Goal: Information Seeking & Learning: Find specific fact

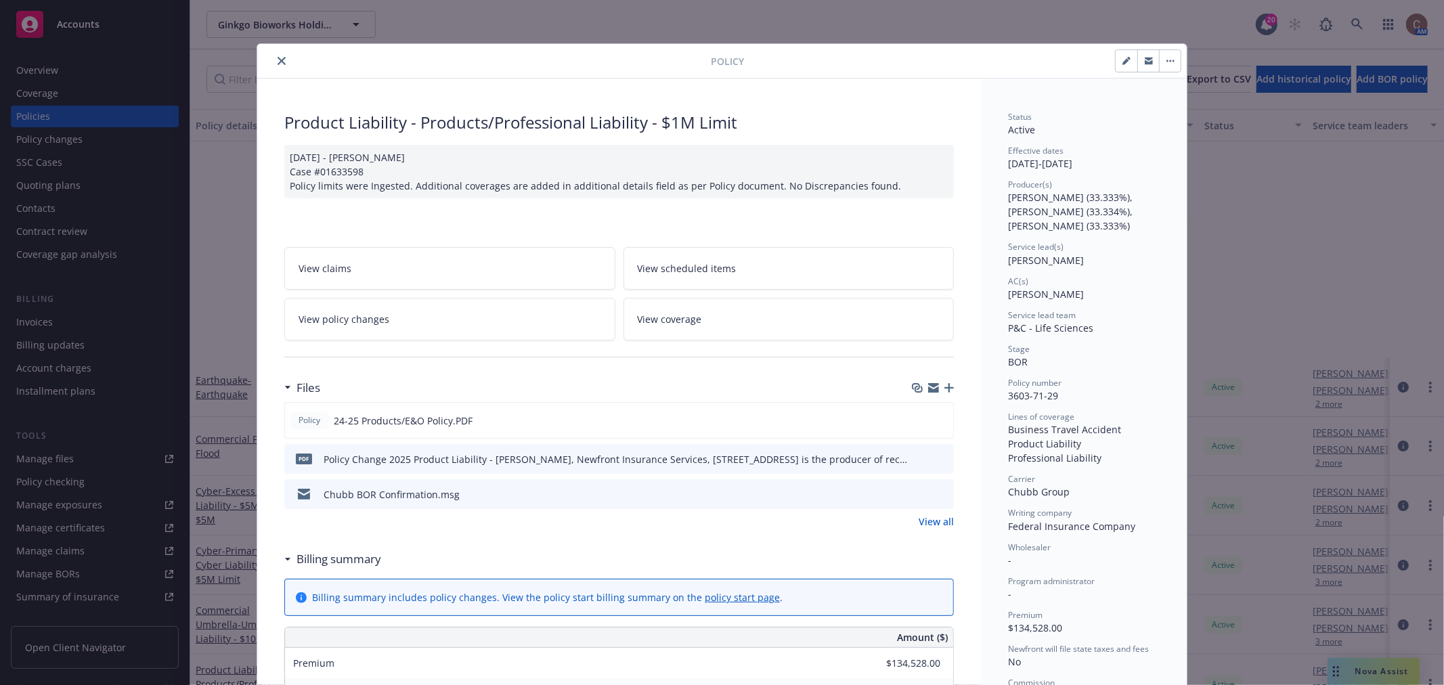
scroll to position [278, 0]
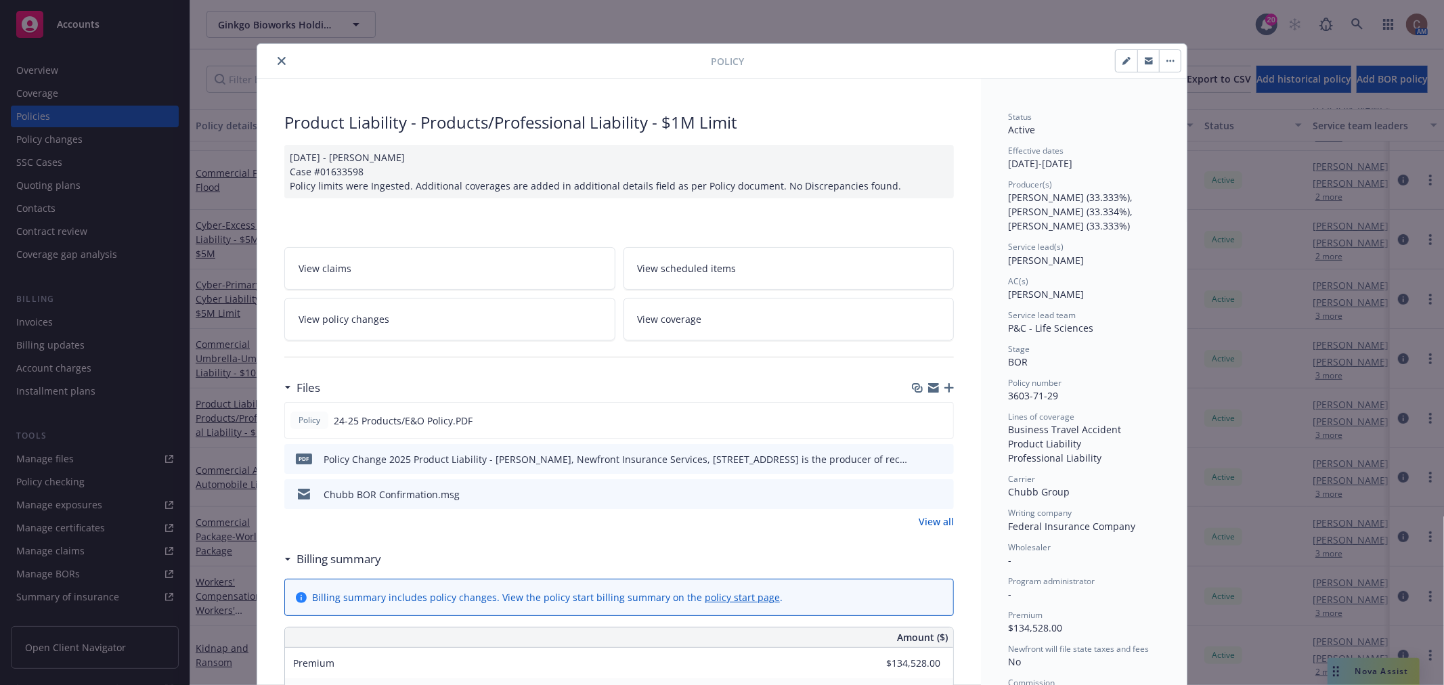
click at [277, 61] on icon "close" at bounding box center [281, 61] width 8 height 8
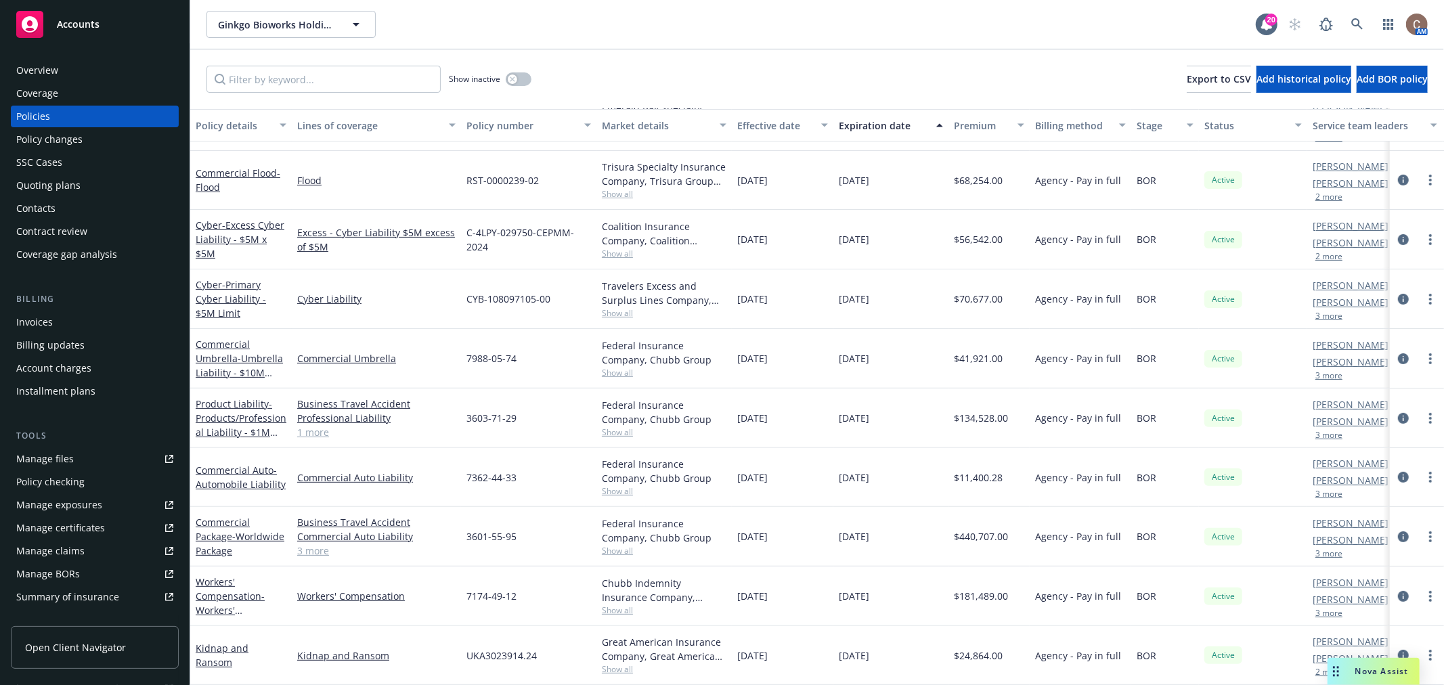
click at [97, 68] on div "Overview" at bounding box center [94, 71] width 157 height 22
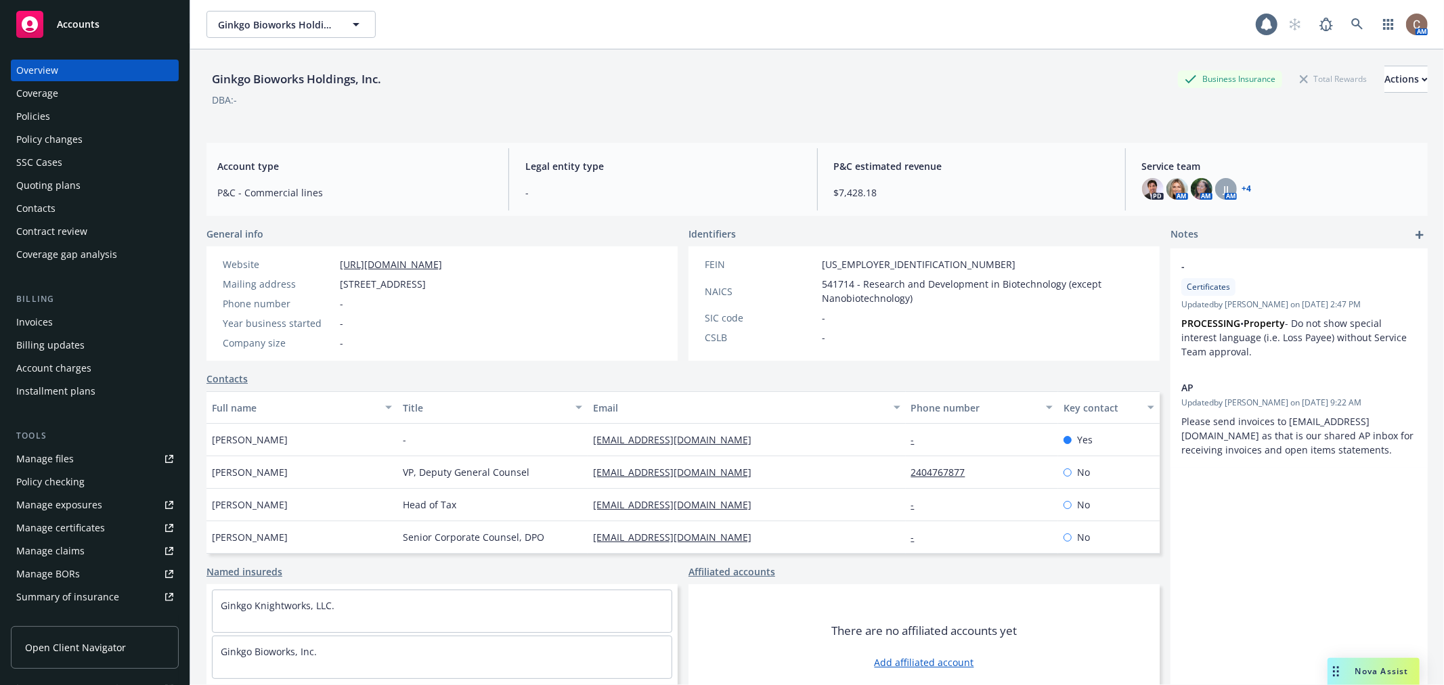
drag, startPoint x: 420, startPoint y: 368, endPoint x: 449, endPoint y: 324, distance: 52.9
click at [424, 361] on div "General info Website [URL][DOMAIN_NAME] Mailing address [STREET_ADDRESS] Phone …" at bounding box center [682, 467] width 953 height 481
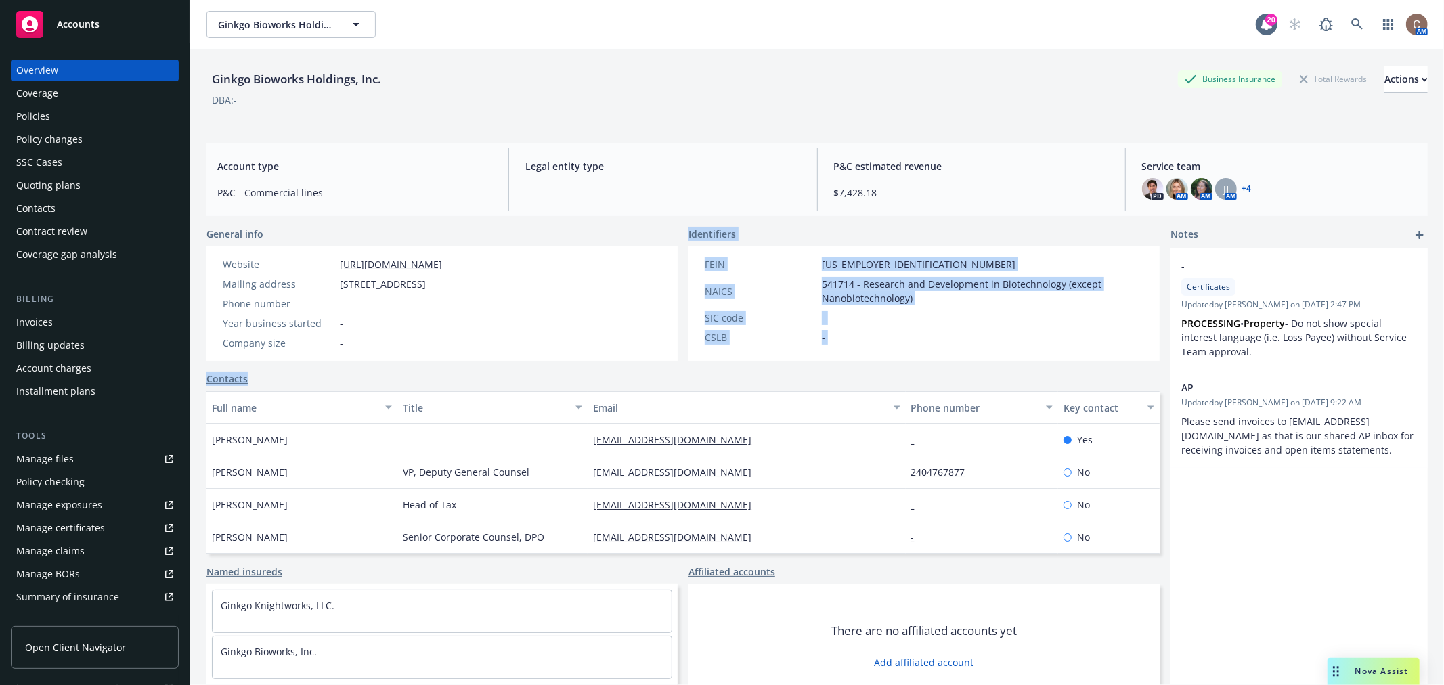
drag, startPoint x: 498, startPoint y: 283, endPoint x: 334, endPoint y: 283, distance: 164.5
click at [334, 283] on div "Mailing address [STREET_ADDRESS]" at bounding box center [332, 284] width 230 height 14
copy div "[STREET_ADDRESS]"
click at [91, 107] on div "Policies" at bounding box center [94, 117] width 157 height 22
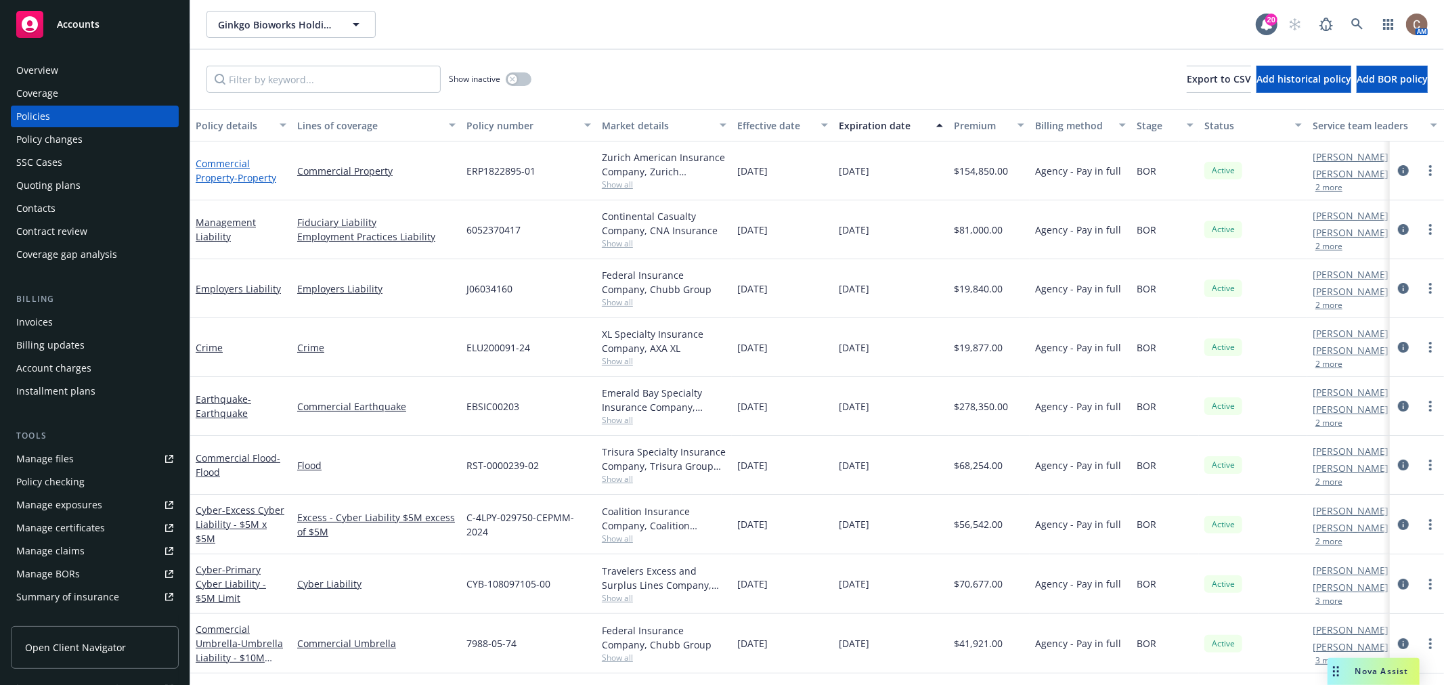
click at [235, 162] on link "Commercial Property - Property" at bounding box center [236, 170] width 81 height 27
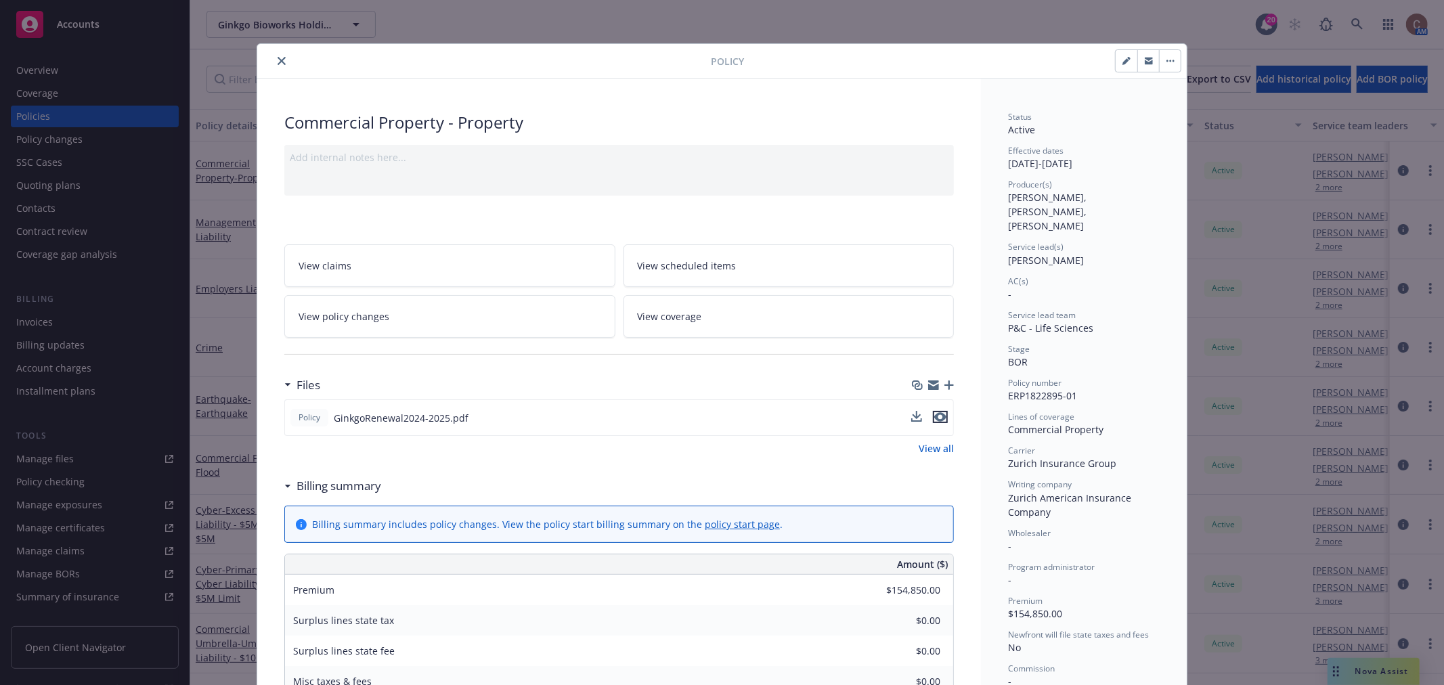
click at [937, 414] on icon "preview file" at bounding box center [940, 416] width 12 height 9
click at [280, 62] on icon "close" at bounding box center [281, 61] width 8 height 8
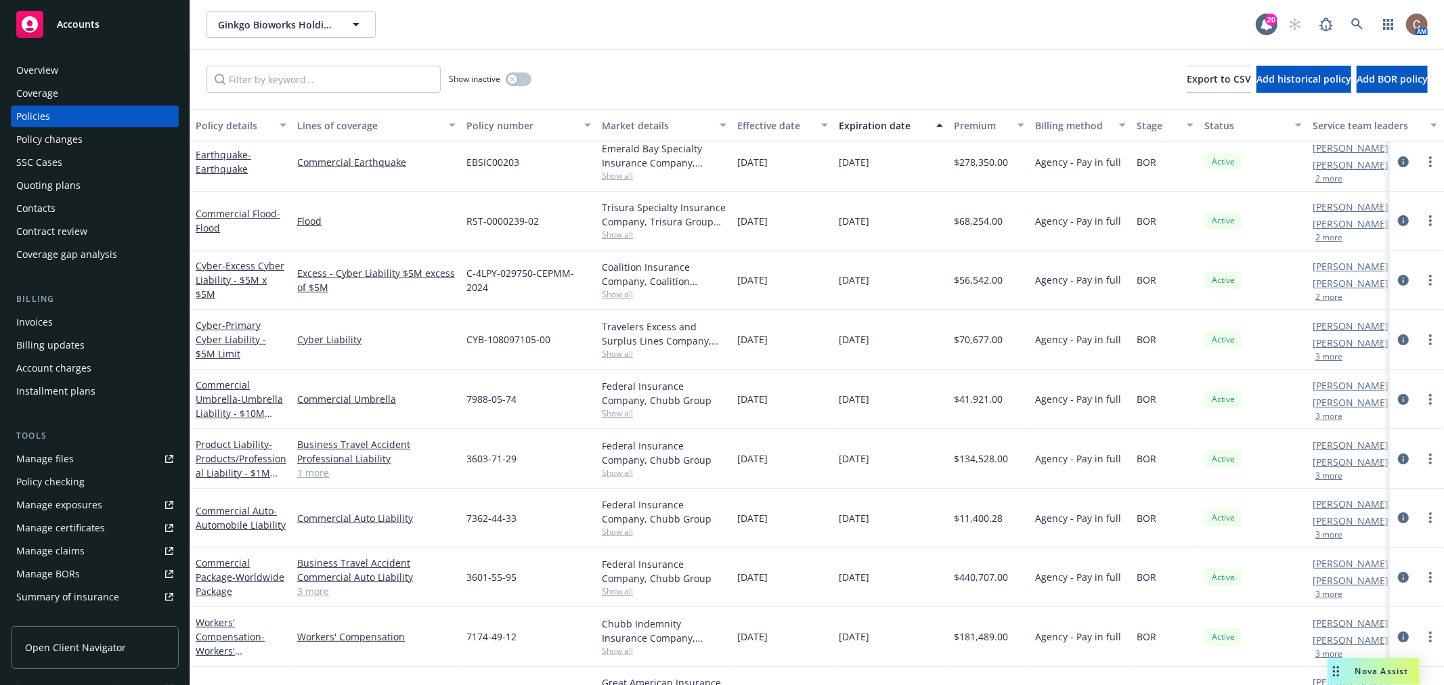
scroll to position [278, 0]
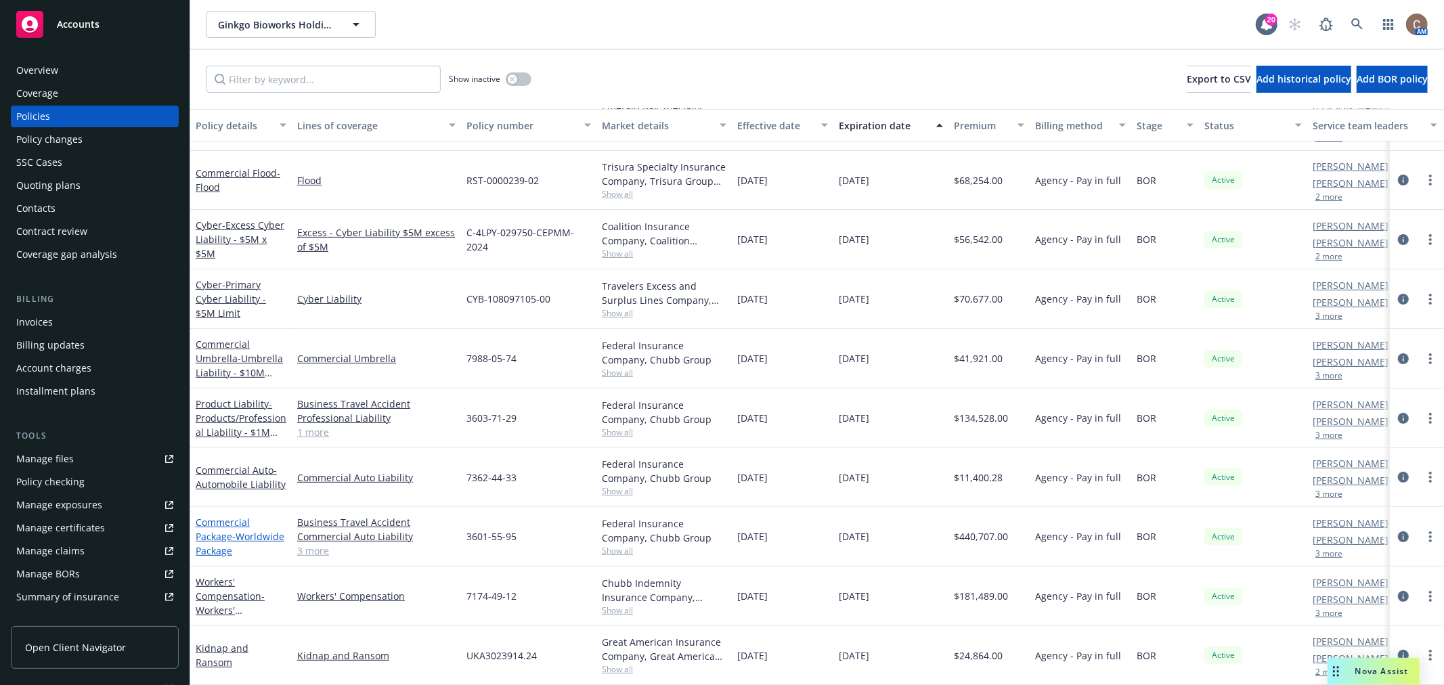
click at [211, 525] on link "Commercial Package - Worldwide Package" at bounding box center [240, 536] width 89 height 41
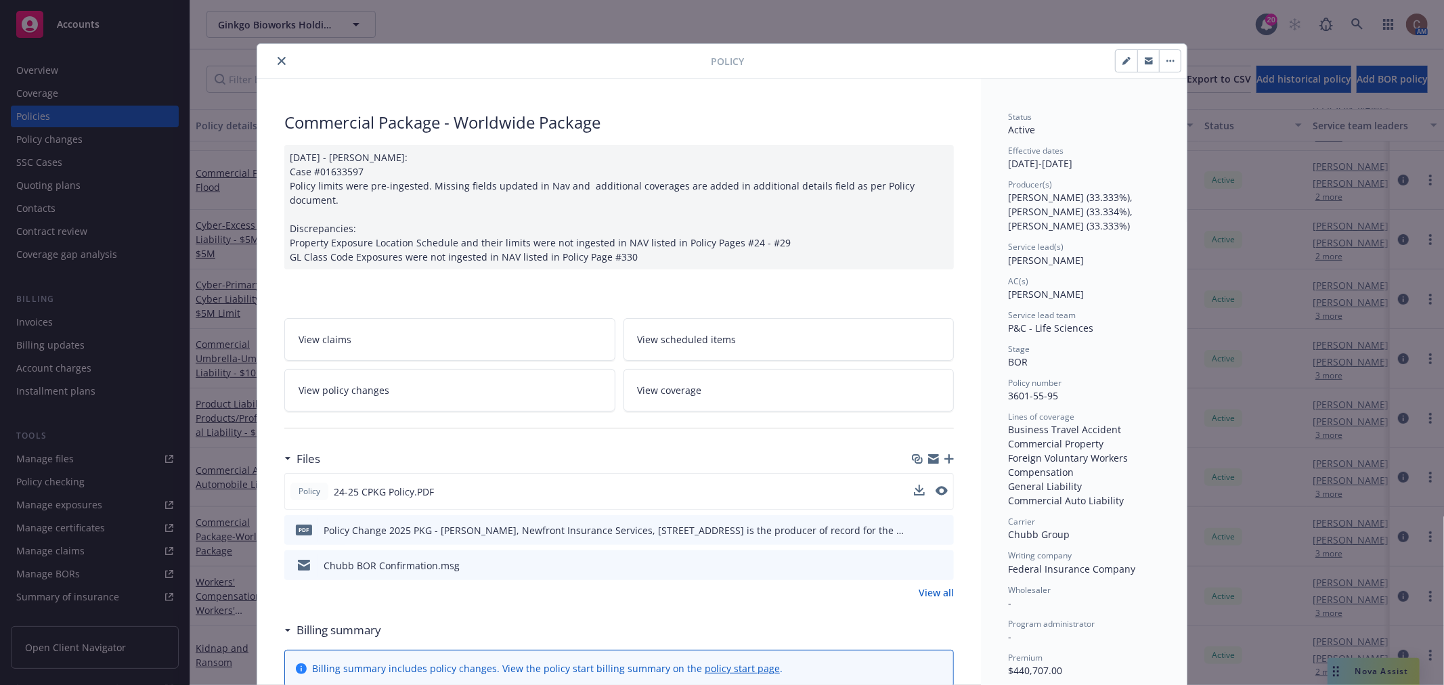
click at [935, 485] on button at bounding box center [941, 492] width 12 height 14
click at [934, 486] on icon "preview file" at bounding box center [940, 490] width 12 height 9
click at [278, 58] on icon "close" at bounding box center [281, 61] width 8 height 8
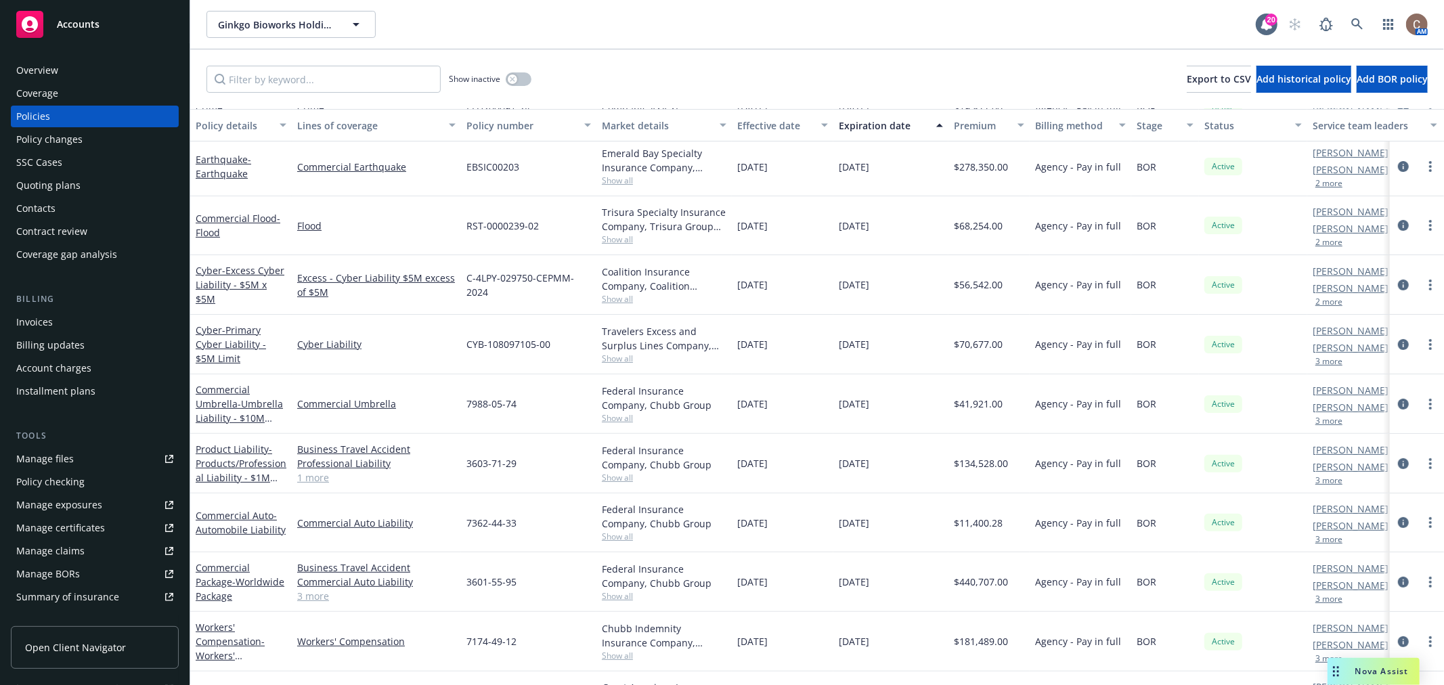
scroll to position [278, 0]
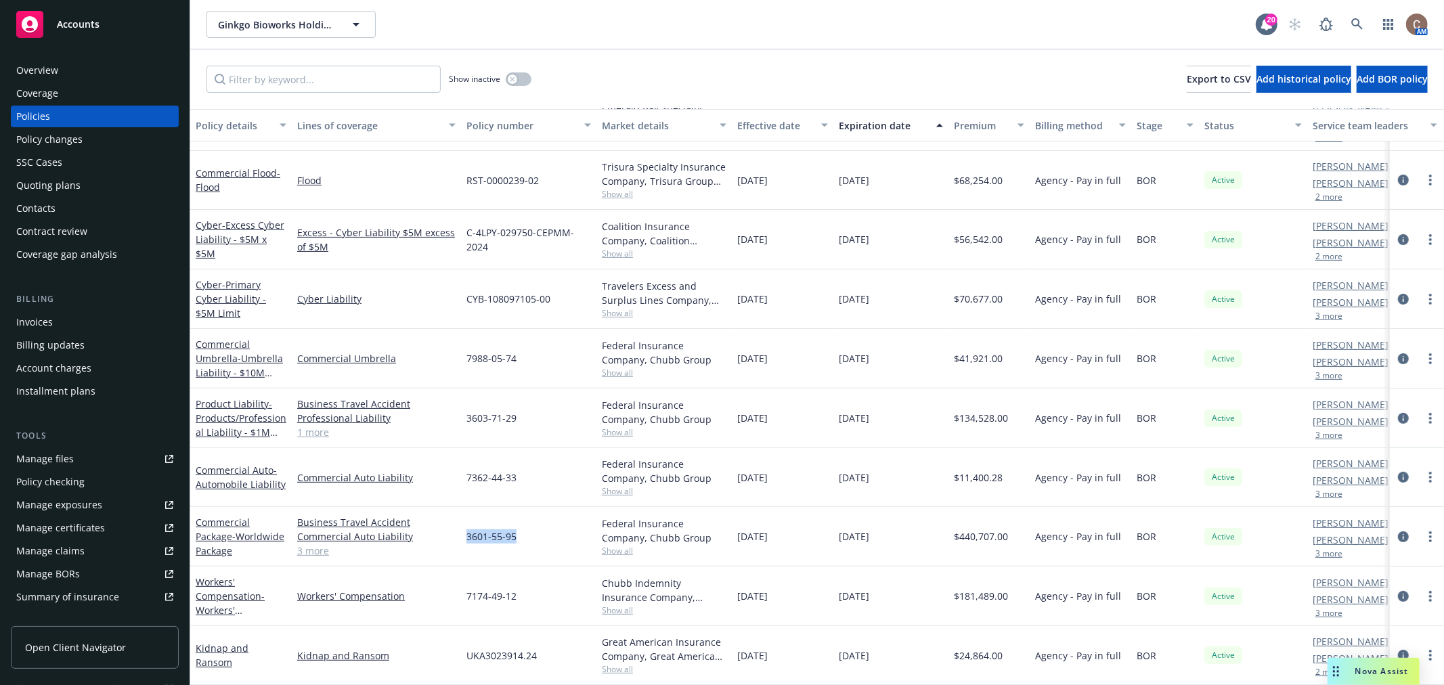
drag, startPoint x: 516, startPoint y: 525, endPoint x: 467, endPoint y: 525, distance: 48.7
click at [467, 525] on div "3601-55-95" at bounding box center [528, 537] width 135 height 60
copy span "3601-55-95"
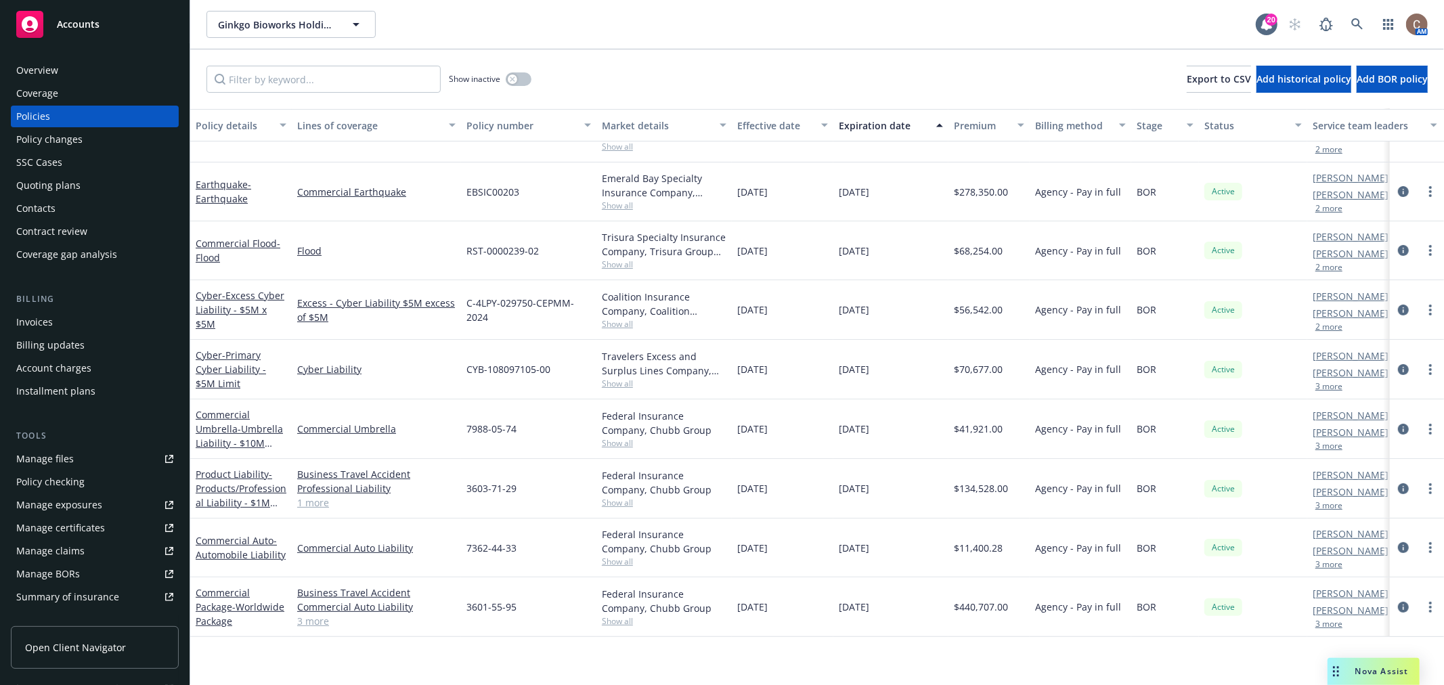
scroll to position [0, 0]
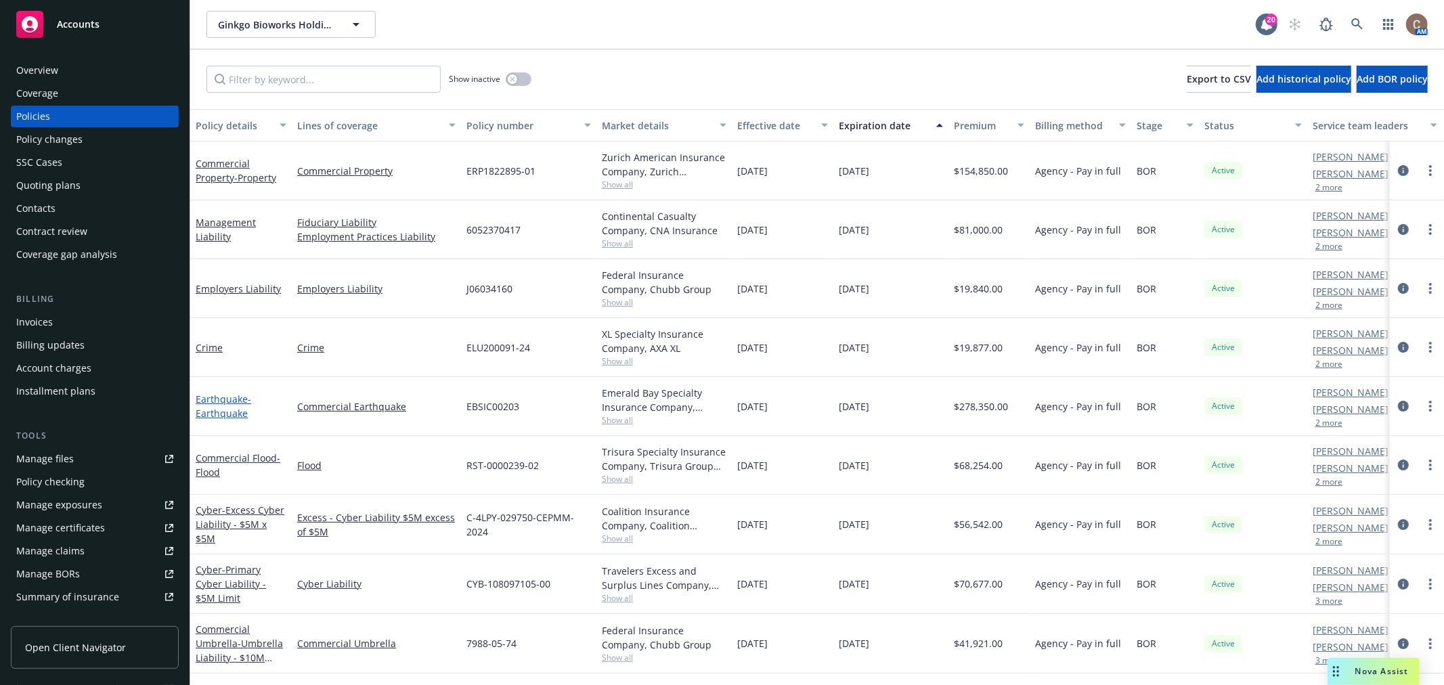
click at [223, 414] on span "- Earthquake" at bounding box center [223, 406] width 55 height 27
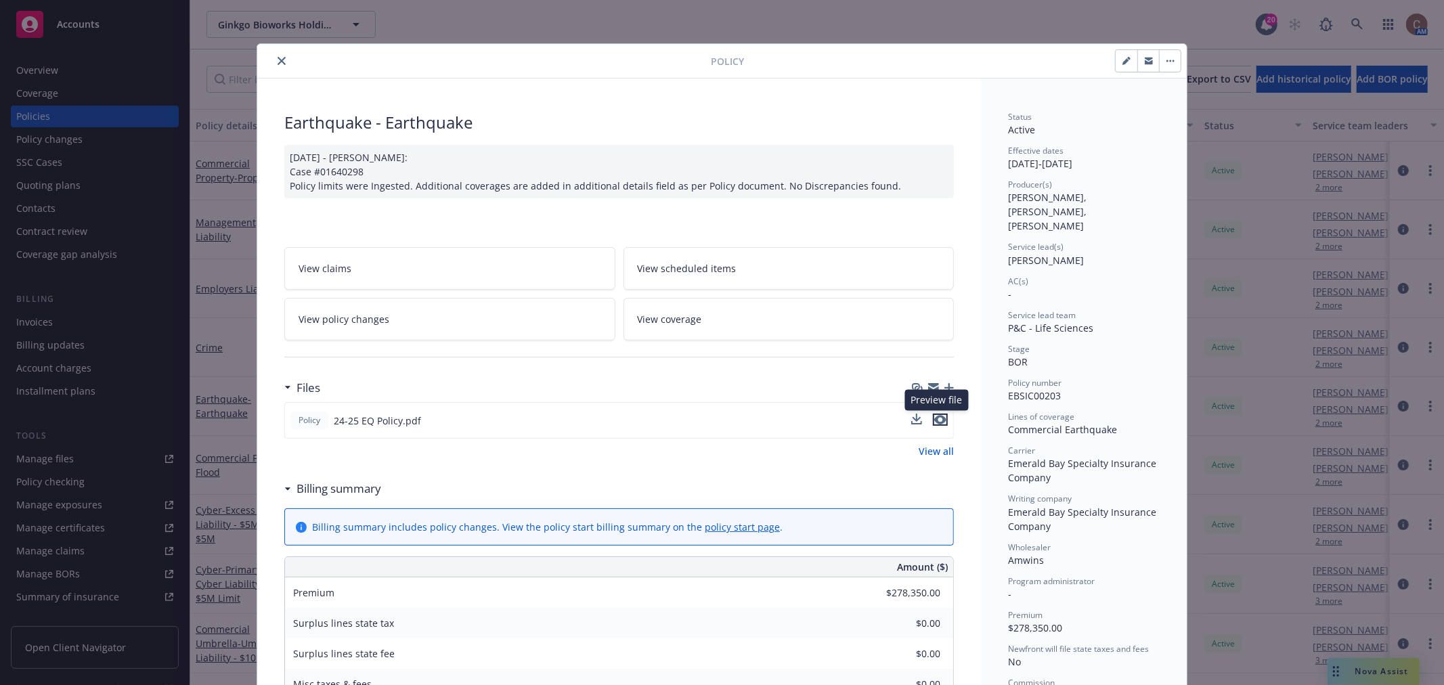
click at [934, 420] on icon "preview file" at bounding box center [940, 419] width 12 height 9
click at [277, 60] on icon "close" at bounding box center [281, 61] width 8 height 8
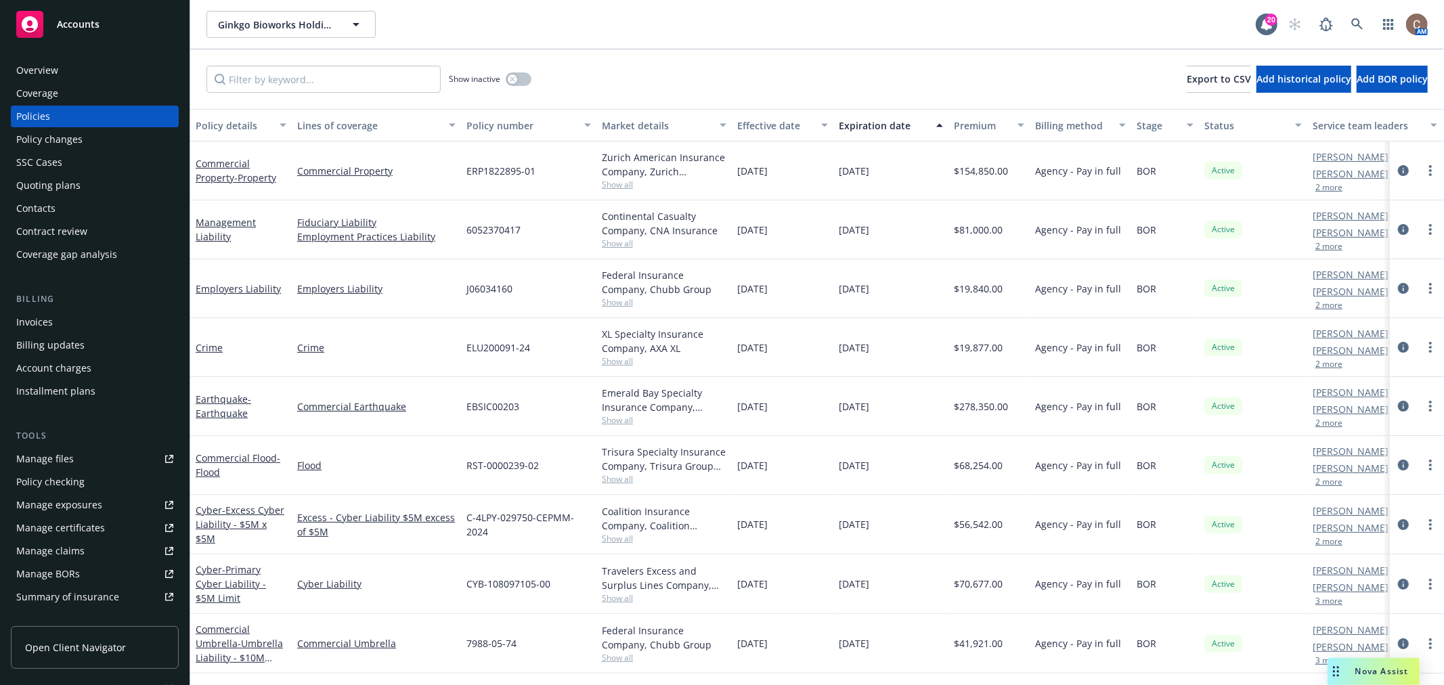
click at [586, 14] on div "Ginkgo Bioworks Holdings, Inc. Ginkgo Bioworks Holdings, Inc." at bounding box center [730, 24] width 1049 height 27
click at [232, 407] on span "- Earthquake" at bounding box center [223, 406] width 55 height 27
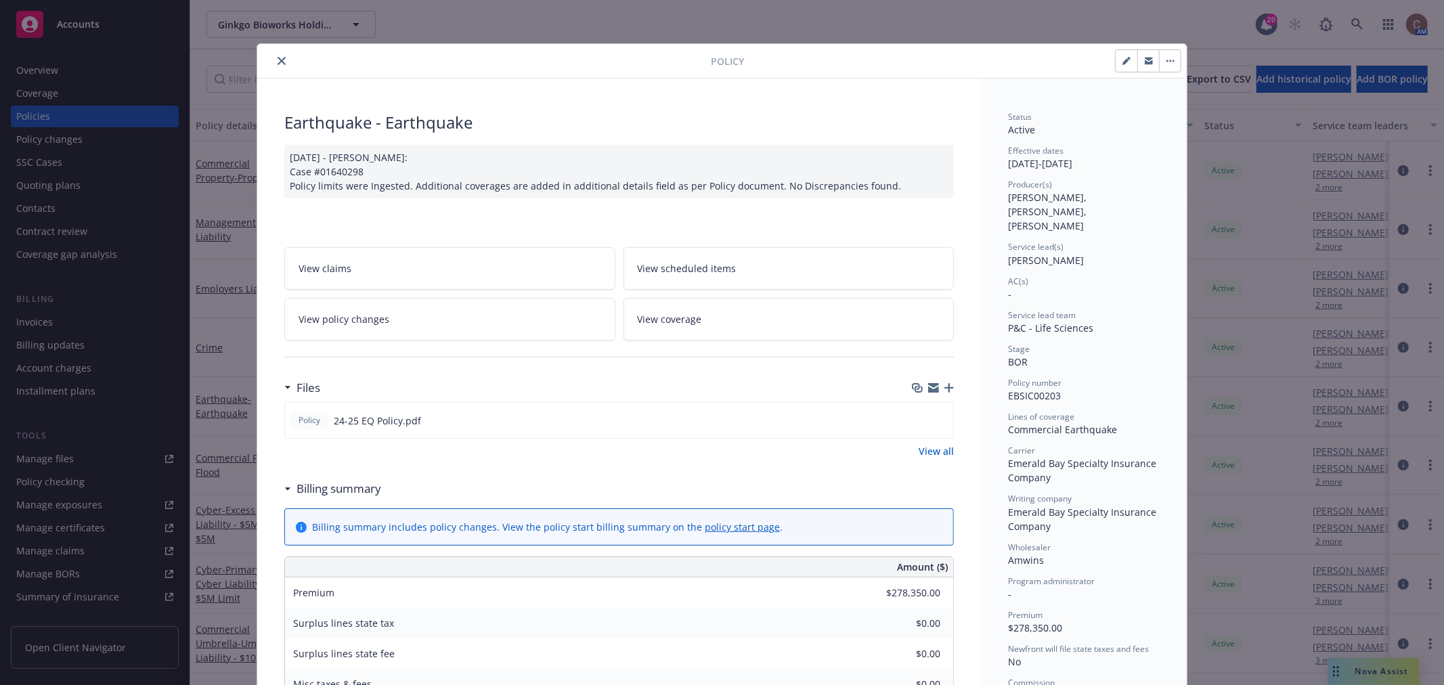
scroll to position [41, 0]
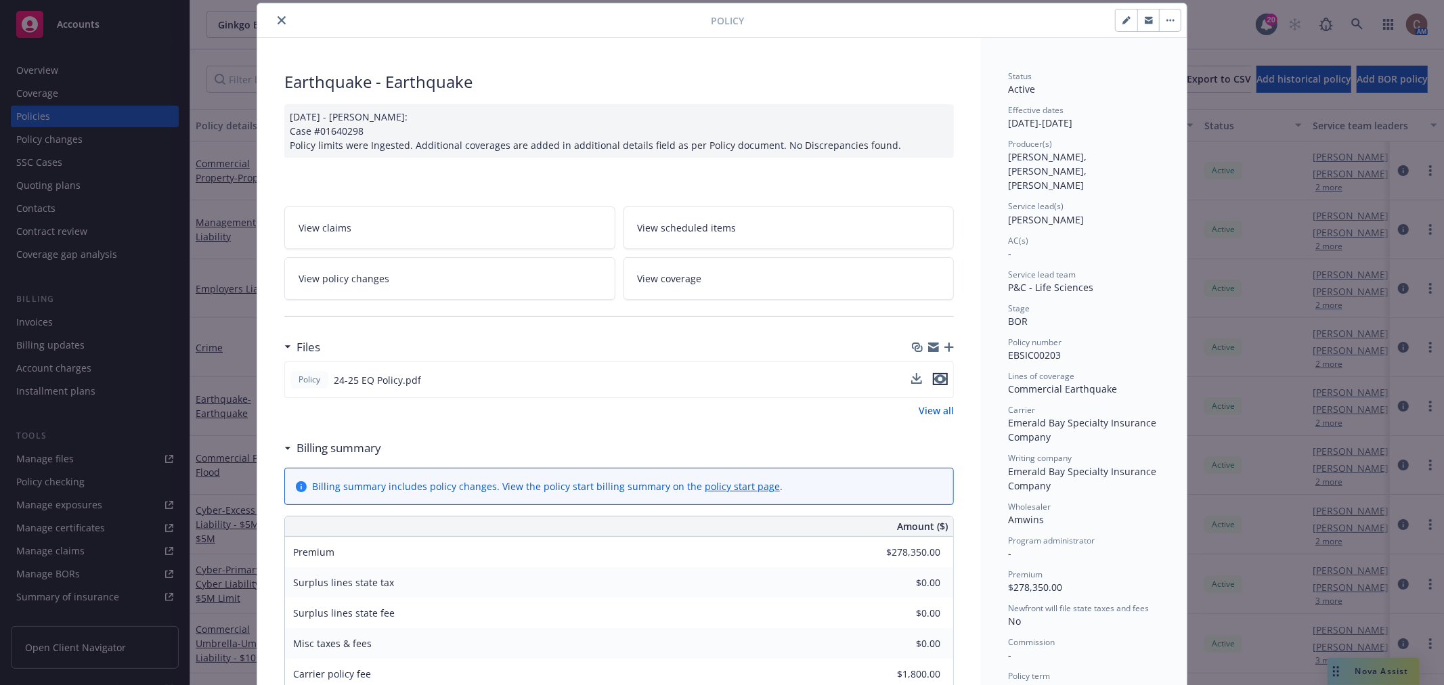
click at [937, 378] on icon "preview file" at bounding box center [940, 378] width 12 height 9
click at [280, 15] on button "close" at bounding box center [281, 20] width 16 height 16
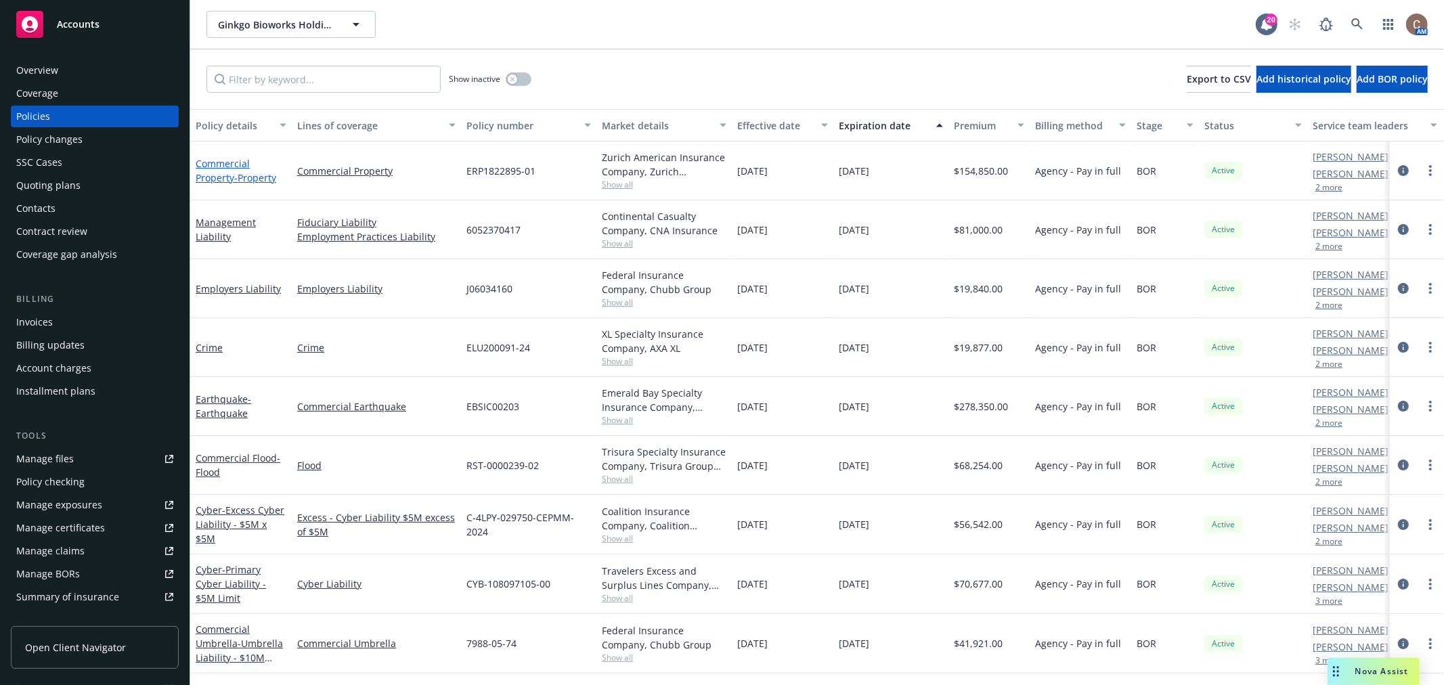
click at [225, 173] on link "Commercial Property - Property" at bounding box center [236, 170] width 81 height 27
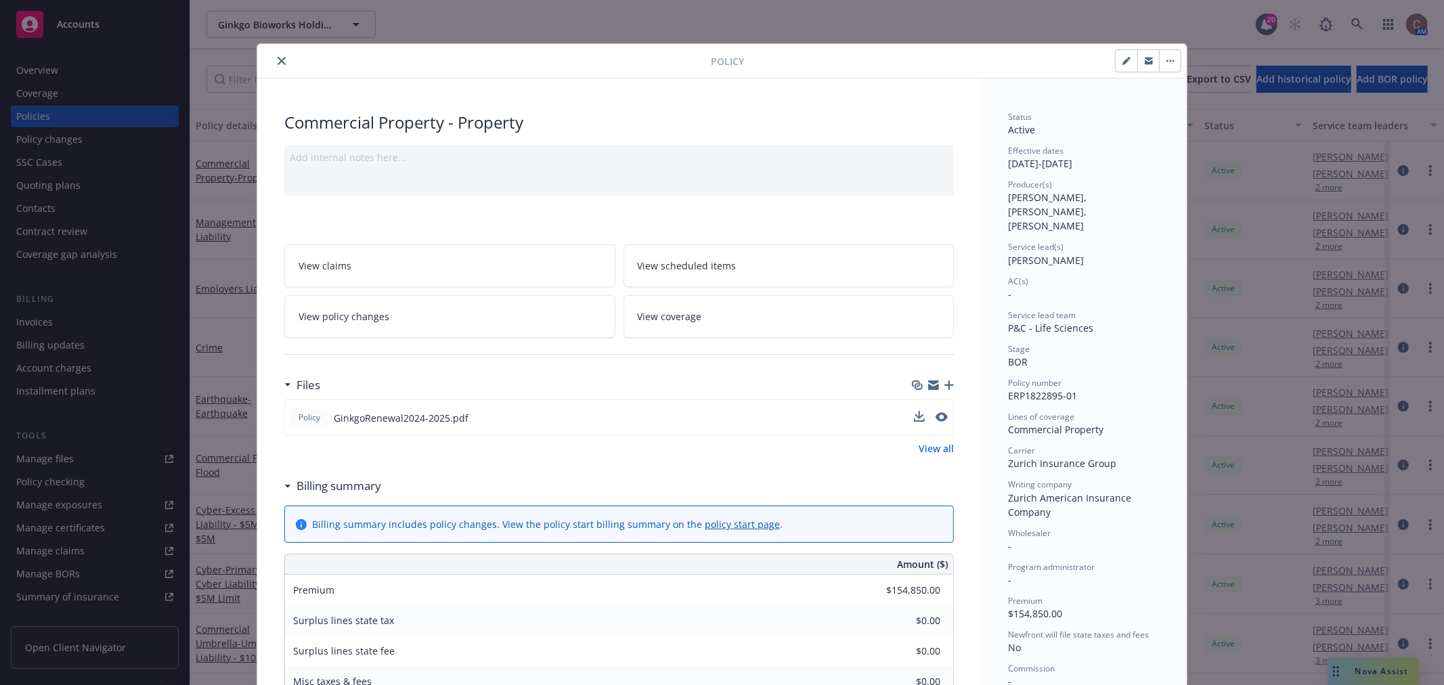
click at [931, 407] on div "Policy GinkgoRenewal2024-2025.pdf" at bounding box center [618, 417] width 669 height 37
click at [935, 418] on icon "preview file" at bounding box center [940, 416] width 12 height 9
click at [273, 65] on button "close" at bounding box center [281, 61] width 16 height 16
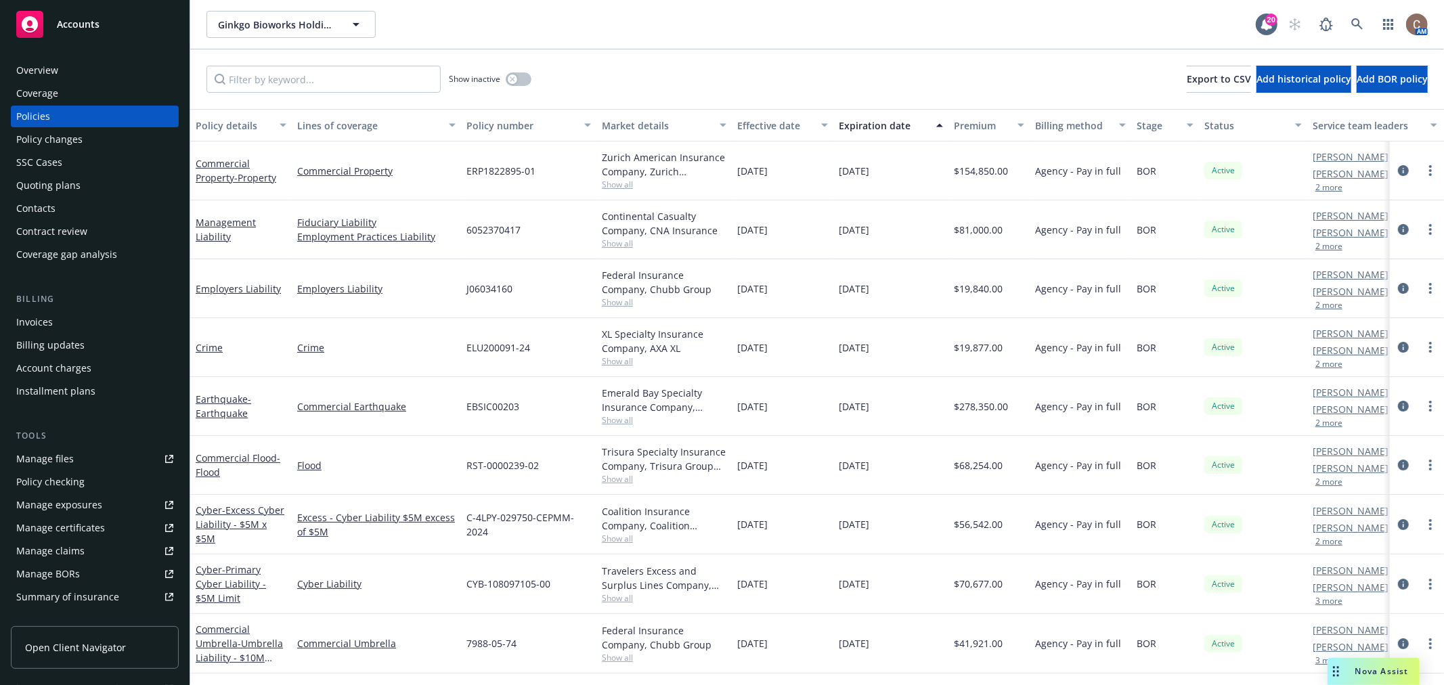
click at [145, 28] on div "Accounts" at bounding box center [94, 24] width 157 height 27
